Goal: Navigation & Orientation: Go to known website

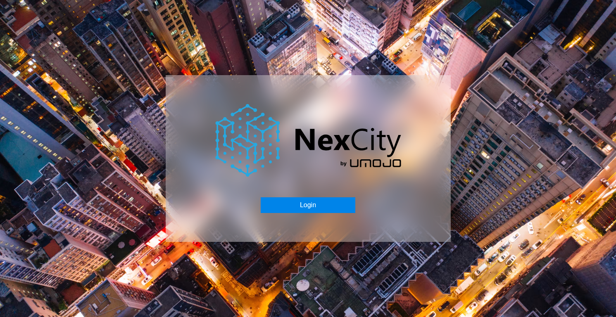
click at [309, 209] on button "Login" at bounding box center [308, 205] width 95 height 16
